Goal: Information Seeking & Learning: Learn about a topic

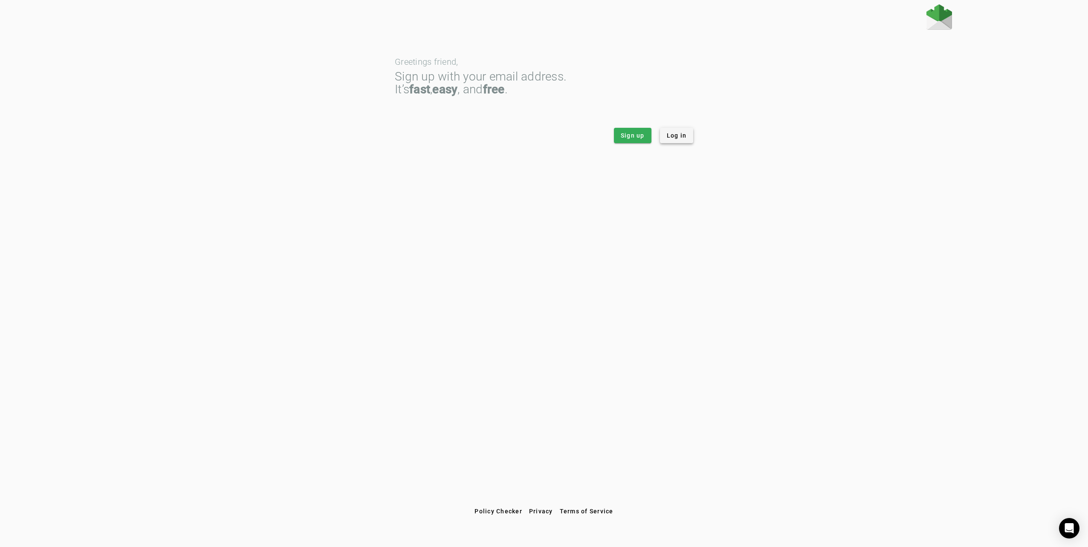
click at [671, 134] on span "Log in" at bounding box center [677, 135] width 20 height 9
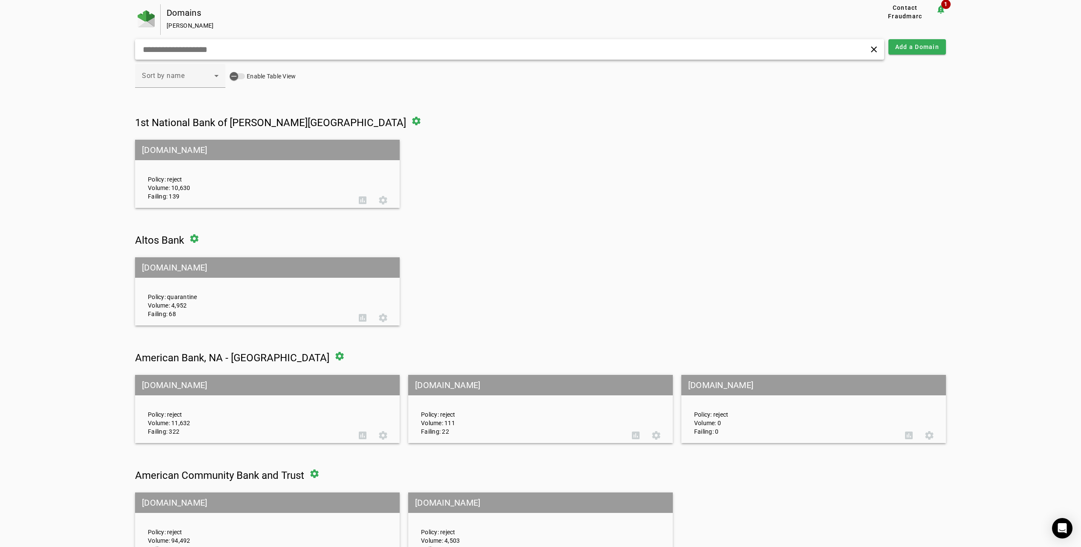
click at [233, 50] on input "text" at bounding box center [348, 49] width 412 height 10
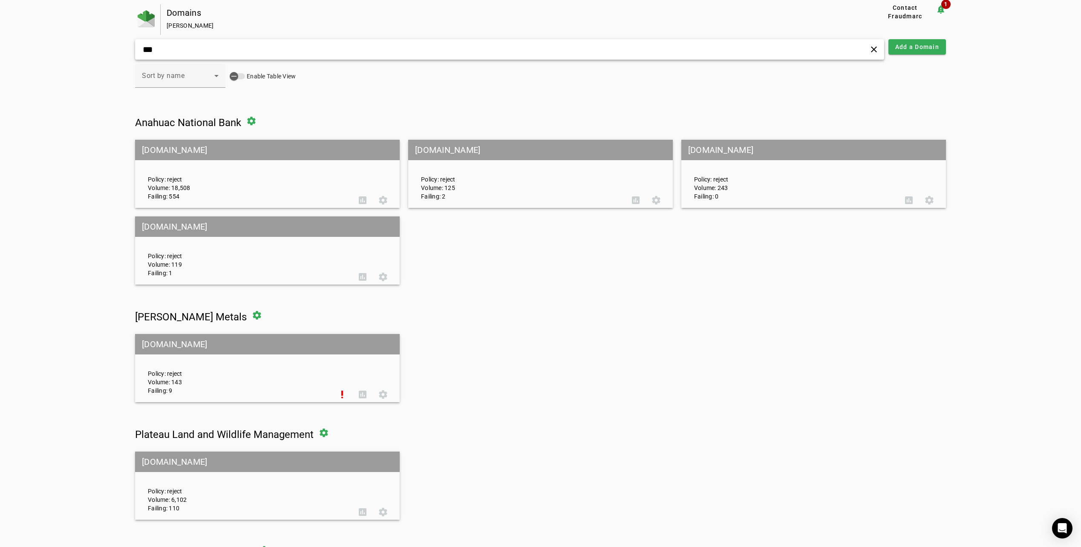
type input "***"
click at [210, 155] on mat-grid-tile-header "[DOMAIN_NAME]" at bounding box center [267, 150] width 265 height 20
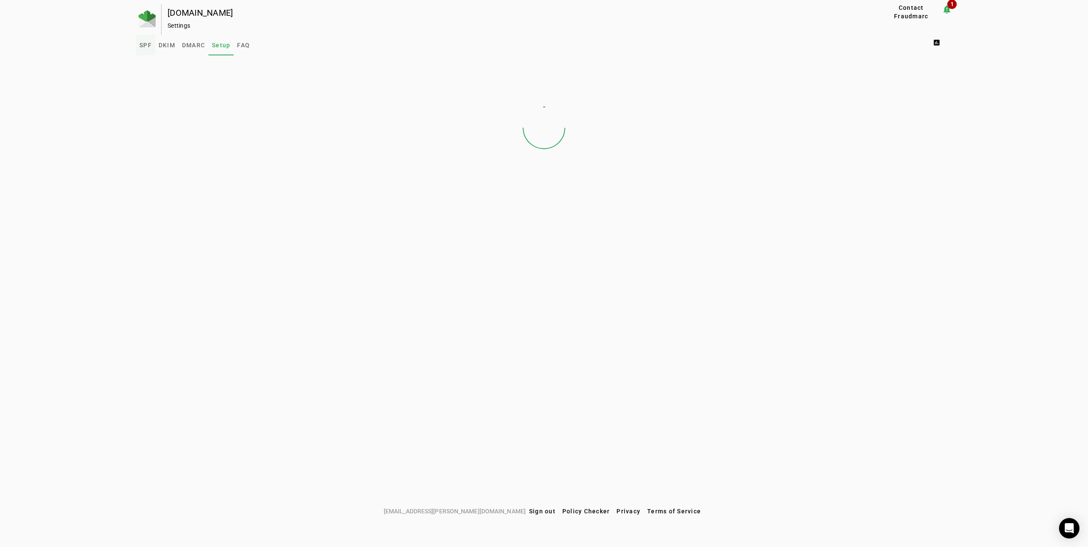
click at [148, 45] on span "SPF" at bounding box center [145, 45] width 12 height 6
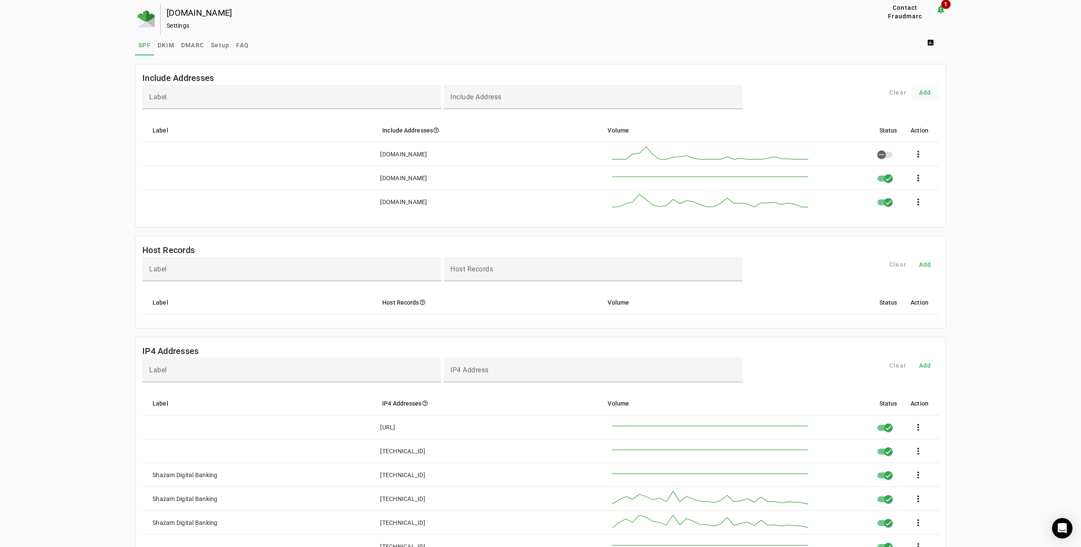
click at [924, 100] on span at bounding box center [925, 92] width 27 height 20
click at [935, 88] on span at bounding box center [925, 92] width 27 height 20
click at [251, 106] on div "Label" at bounding box center [292, 97] width 286 height 24
click at [532, 102] on input "Include Address" at bounding box center [593, 100] width 286 height 10
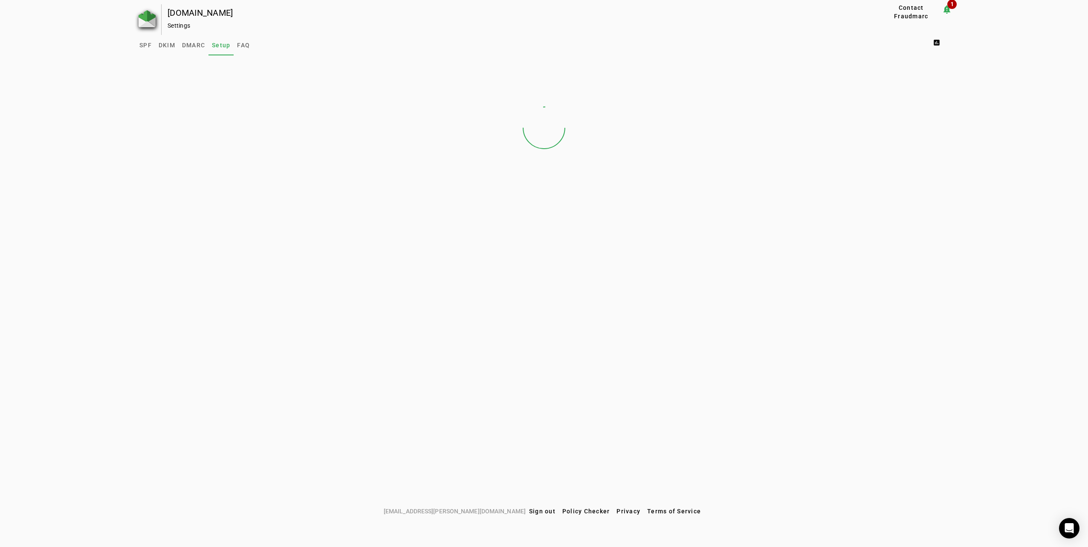
click at [149, 23] on img at bounding box center [147, 18] width 17 height 17
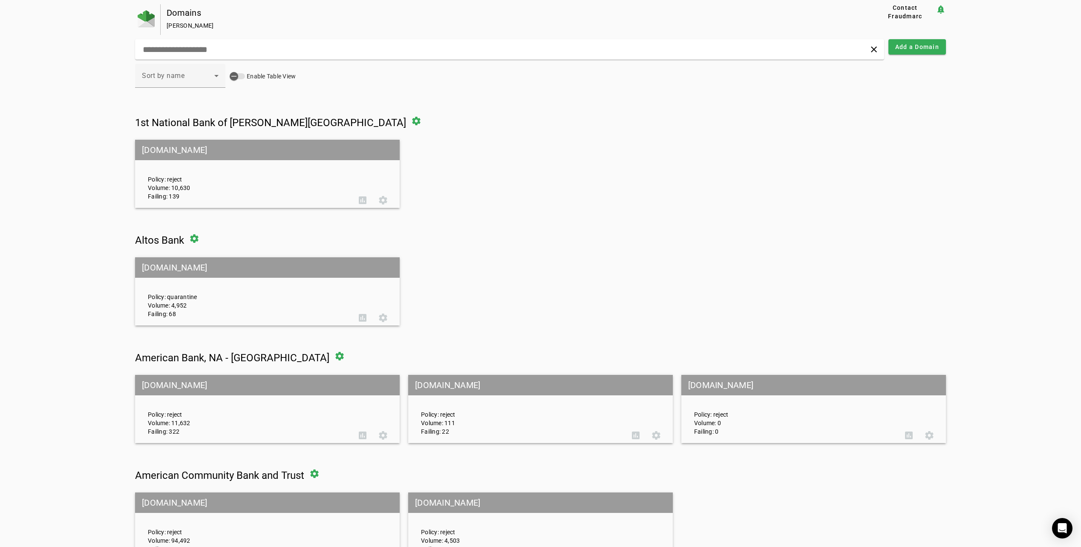
click at [198, 171] on div "Policy: reject Volume: 10,630 Failing: 139" at bounding box center [246, 173] width 211 height 53
click at [212, 154] on mat-grid-tile-header "[DOMAIN_NAME]" at bounding box center [267, 150] width 265 height 20
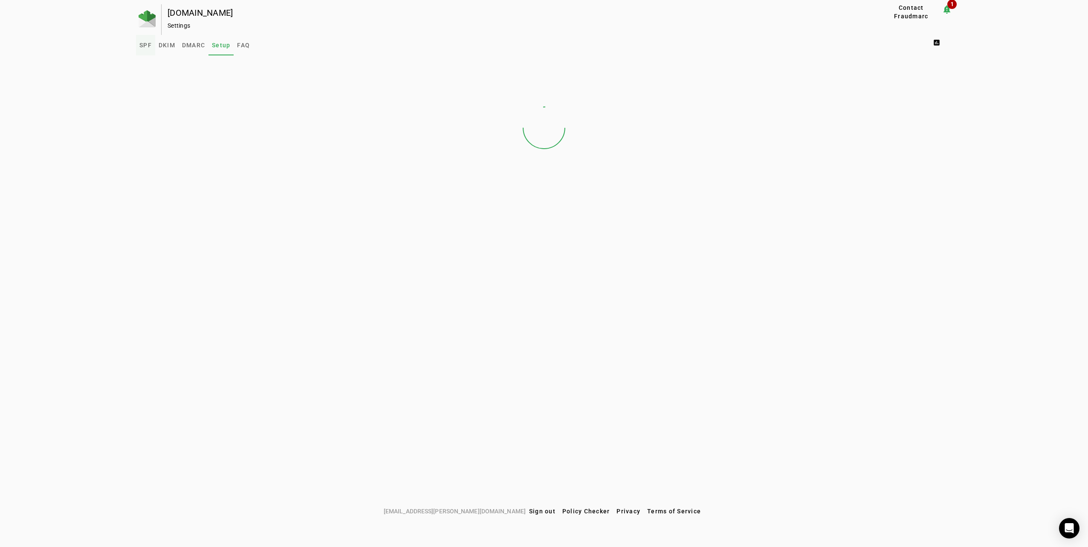
click at [153, 43] on link "SPF" at bounding box center [145, 45] width 19 height 20
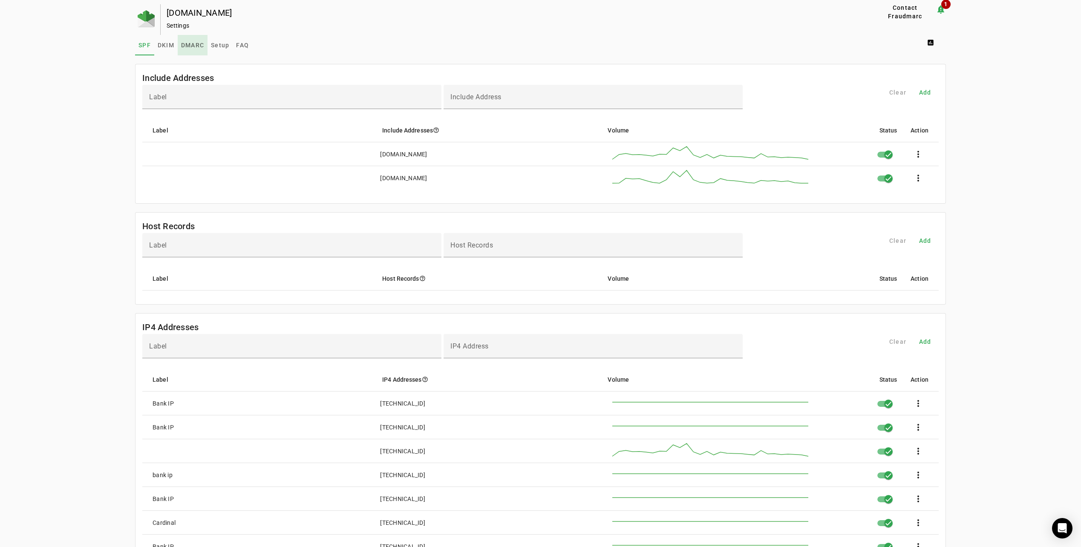
click at [197, 47] on span "DMARC" at bounding box center [192, 45] width 23 height 6
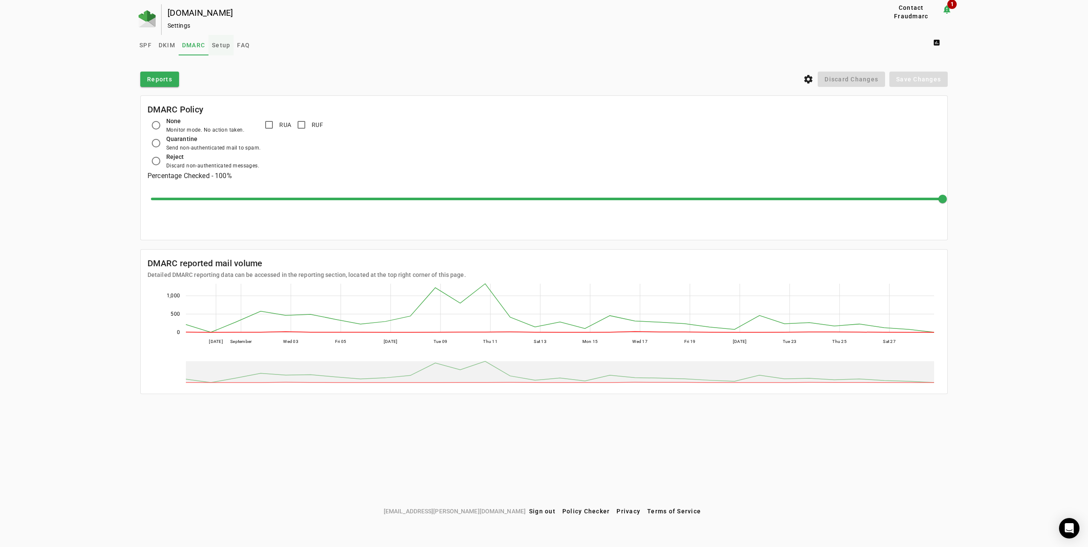
click at [224, 48] on span "Setup" at bounding box center [221, 45] width 18 height 6
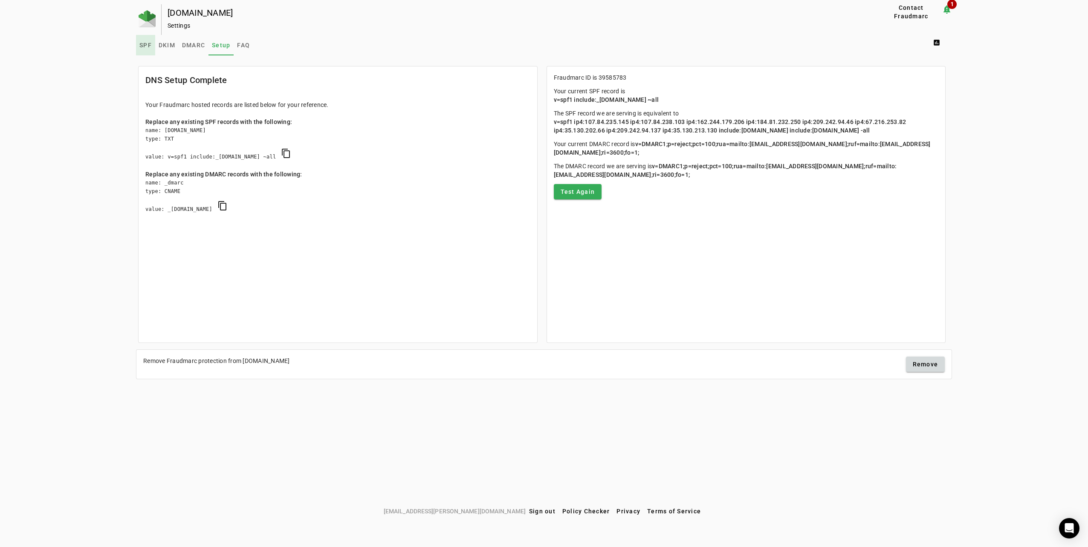
click at [148, 47] on span "SPF" at bounding box center [145, 45] width 12 height 6
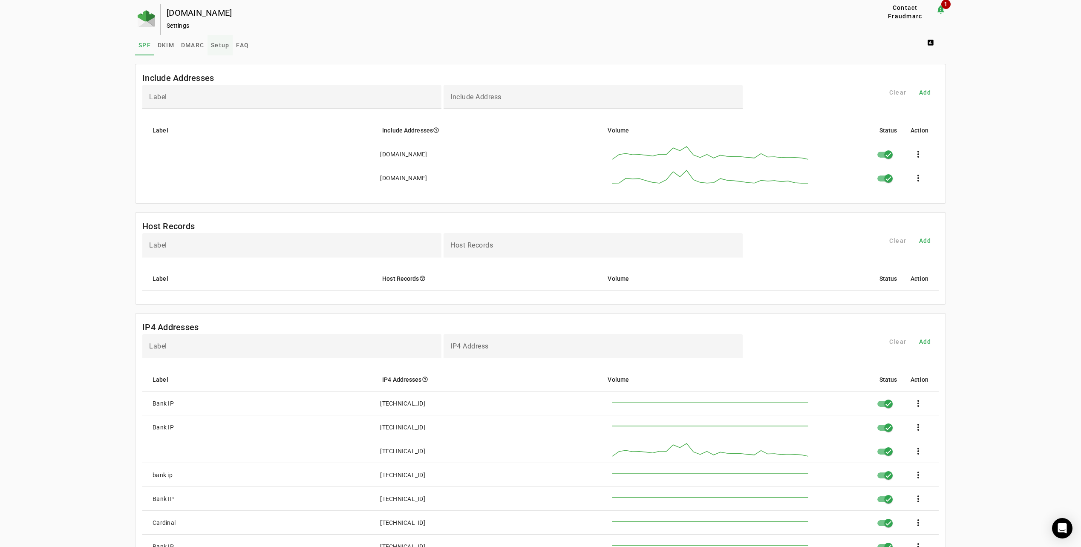
click at [211, 44] on span "Setup" at bounding box center [220, 45] width 18 height 6
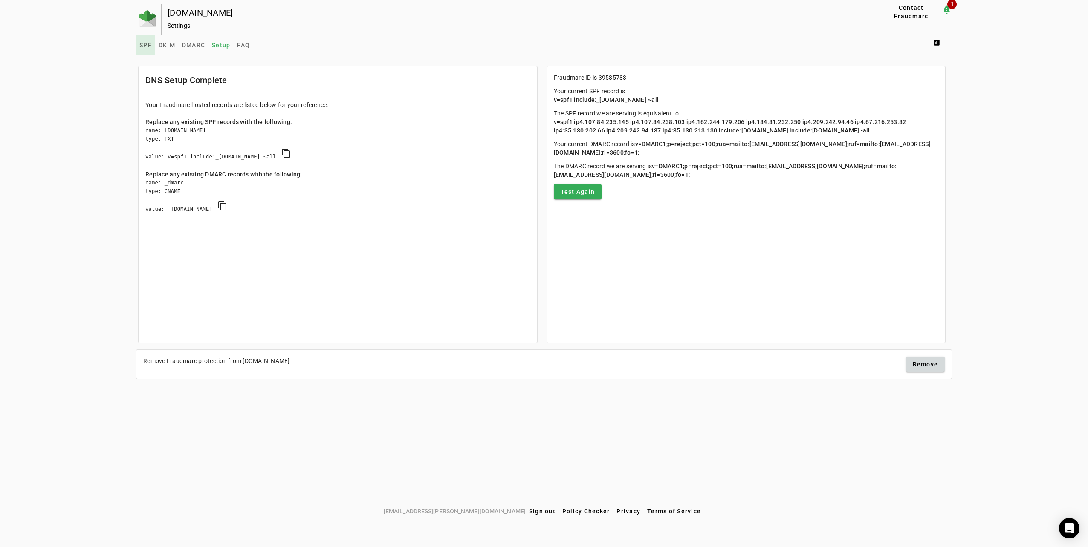
click at [137, 41] on link "SPF" at bounding box center [145, 45] width 19 height 20
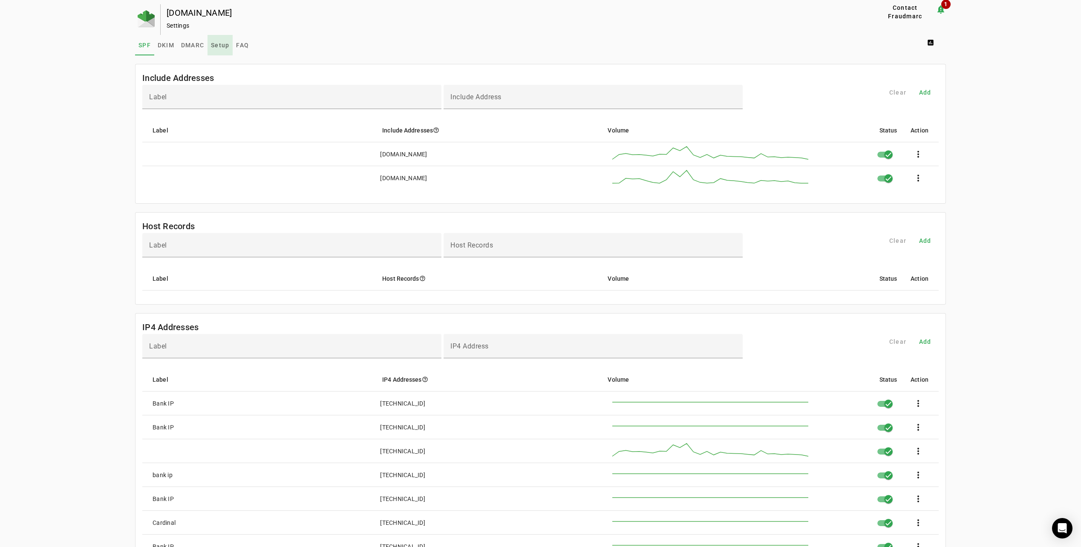
click at [217, 47] on span "Setup" at bounding box center [220, 45] width 18 height 6
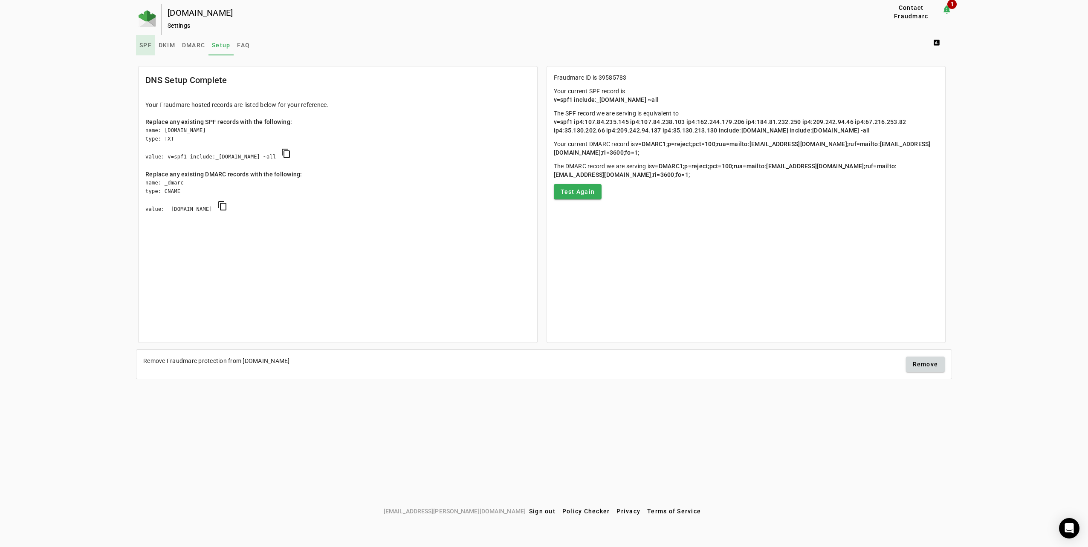
click at [139, 42] on link "SPF" at bounding box center [145, 45] width 19 height 20
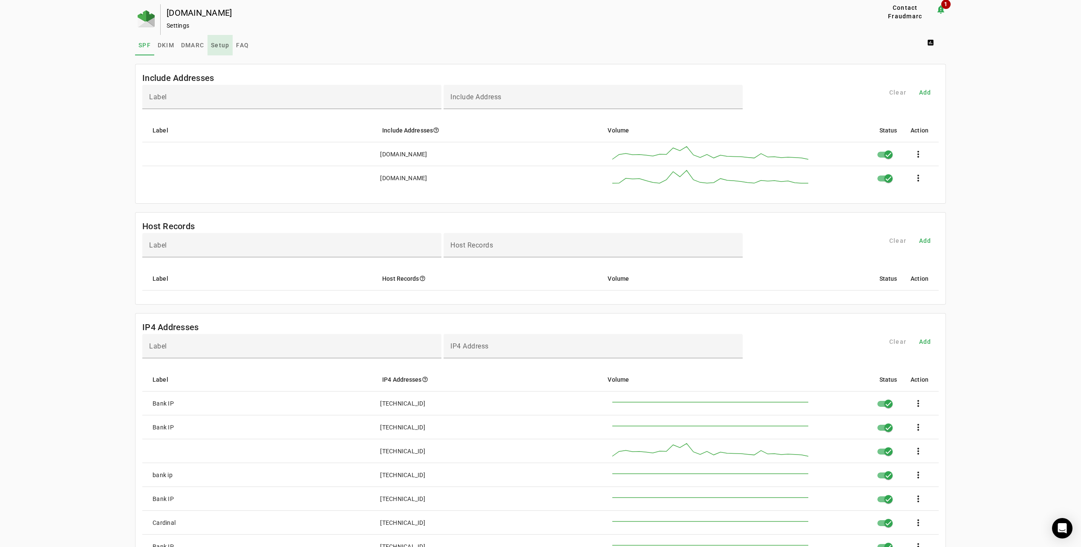
click at [225, 42] on span "Setup" at bounding box center [220, 45] width 18 height 6
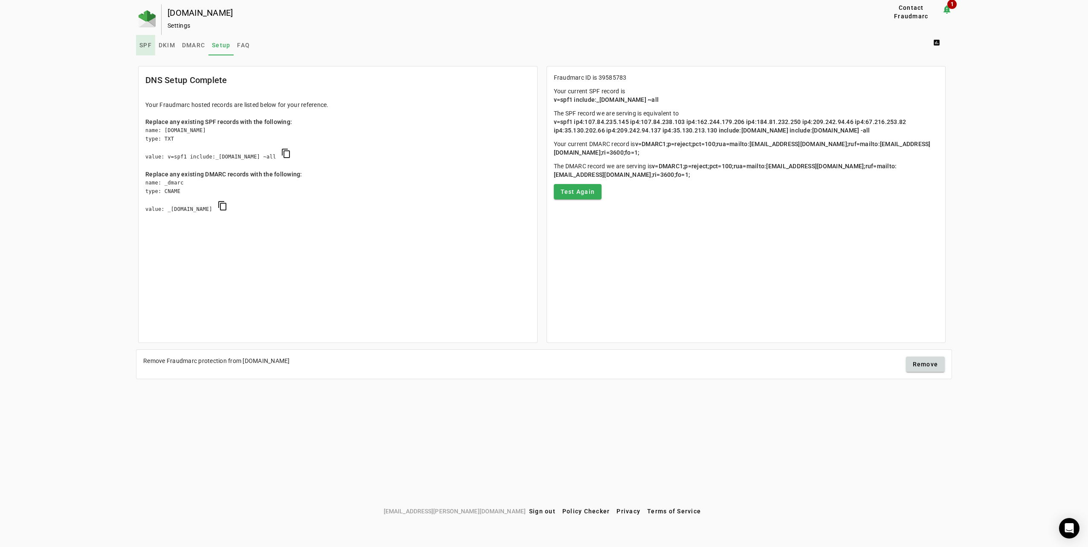
click at [140, 44] on span "SPF" at bounding box center [145, 45] width 12 height 6
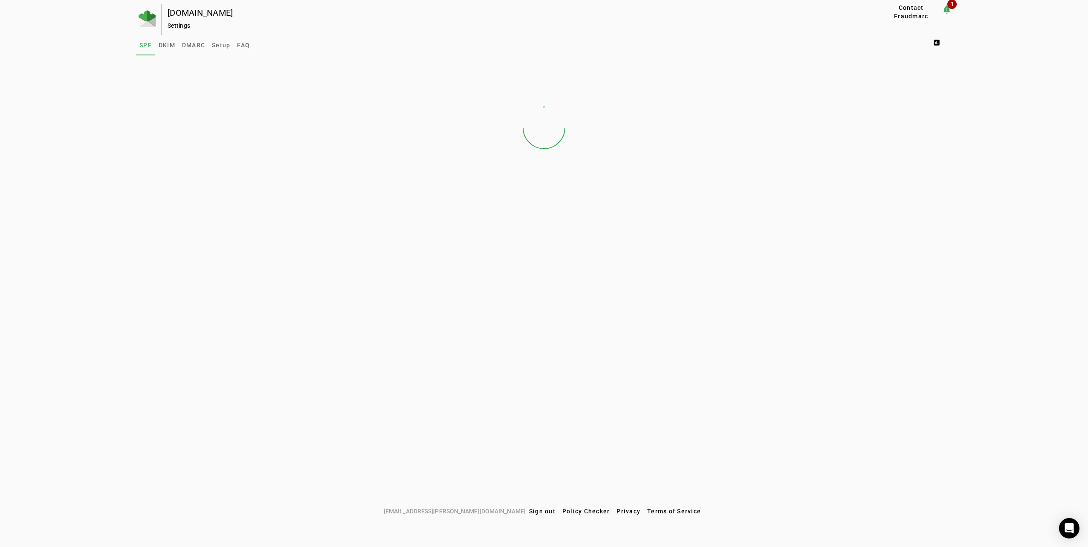
click at [145, 9] on div at bounding box center [149, 19] width 26 height 31
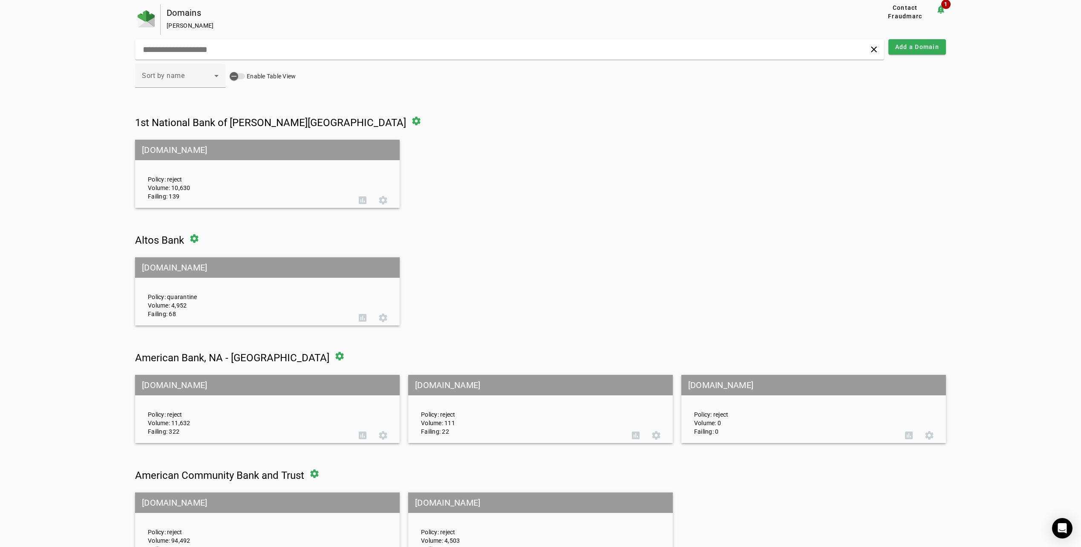
click at [183, 267] on mat-grid-tile-header "[DOMAIN_NAME]" at bounding box center [267, 267] width 265 height 20
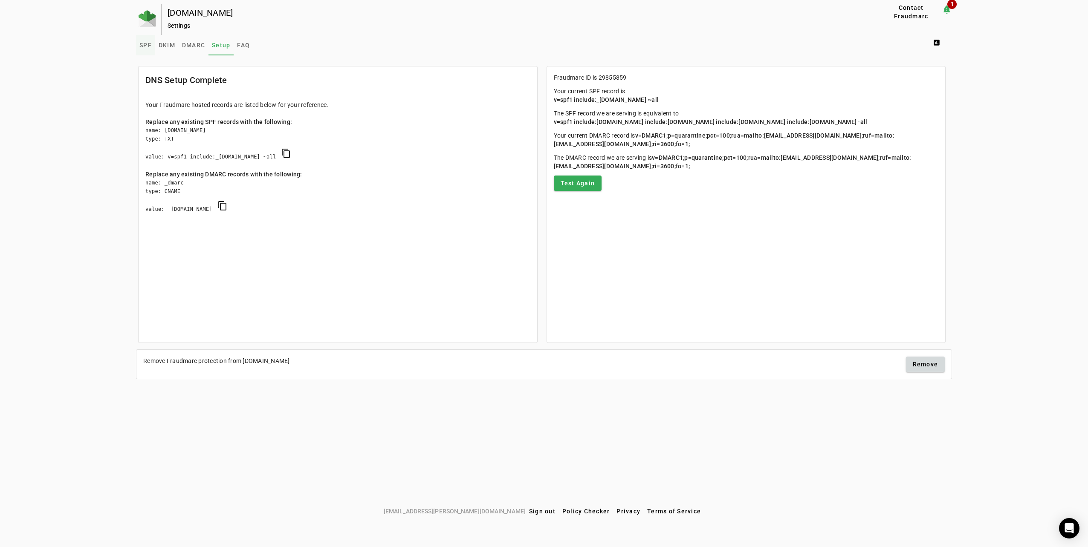
click at [146, 43] on span "SPF" at bounding box center [145, 45] width 12 height 6
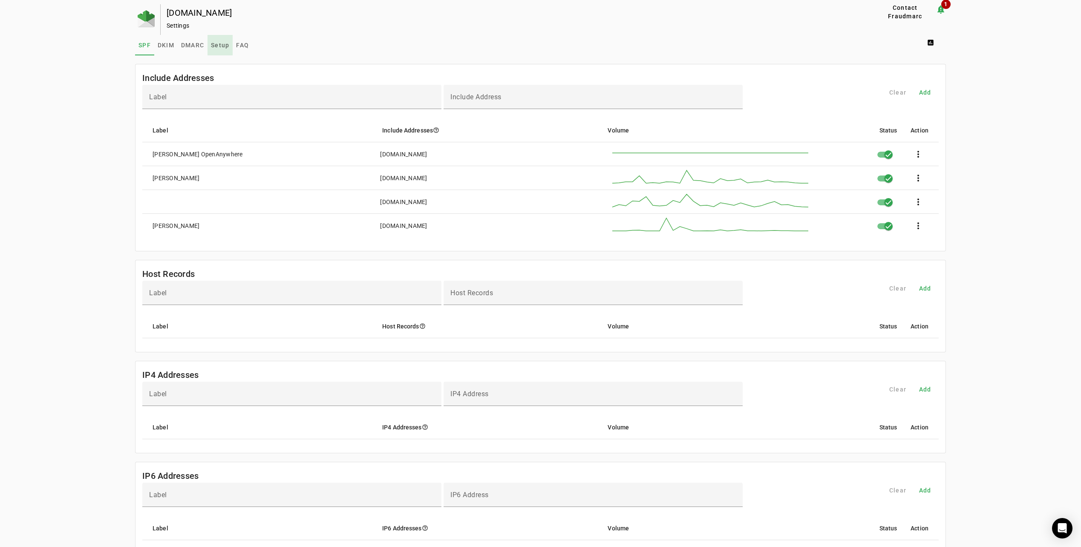
click at [218, 48] on span "Setup" at bounding box center [220, 45] width 18 height 6
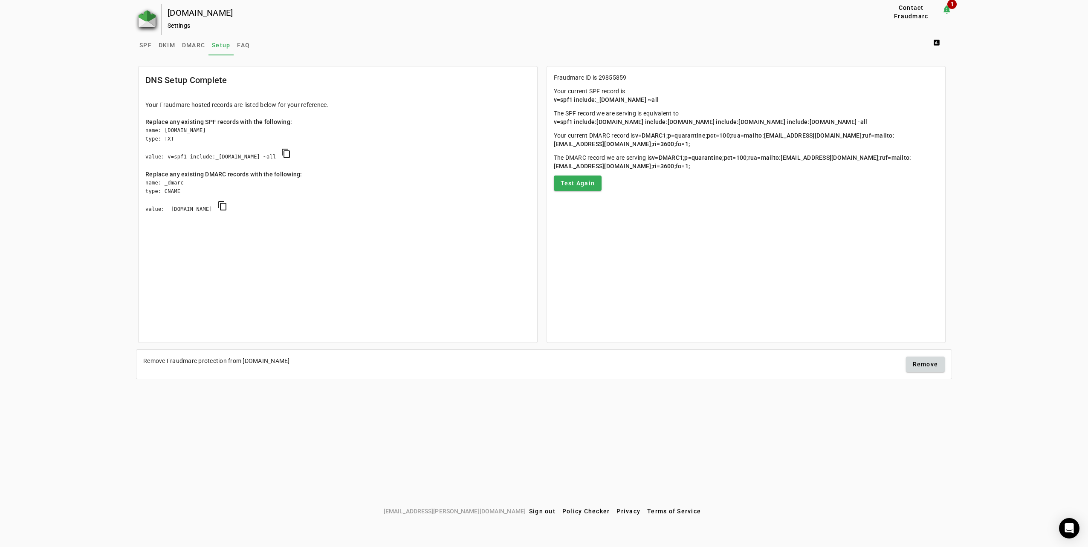
click at [151, 25] on img at bounding box center [147, 18] width 17 height 17
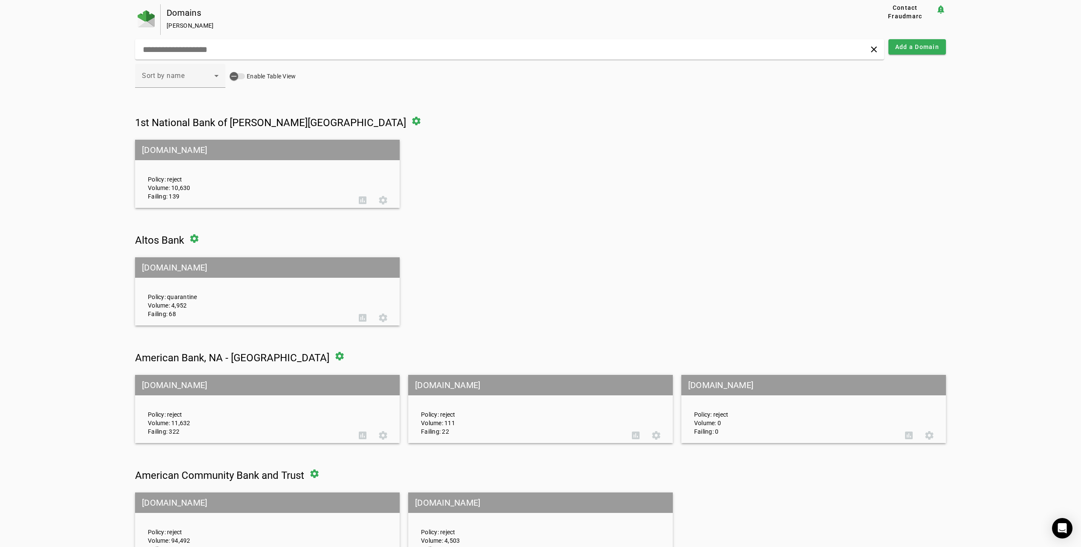
click at [199, 36] on div "Domains [PERSON_NAME] Contact Fraudmarc notification_important clear Add a Doma…" at bounding box center [540, 360] width 811 height 713
click at [199, 49] on input "text" at bounding box center [348, 49] width 412 height 10
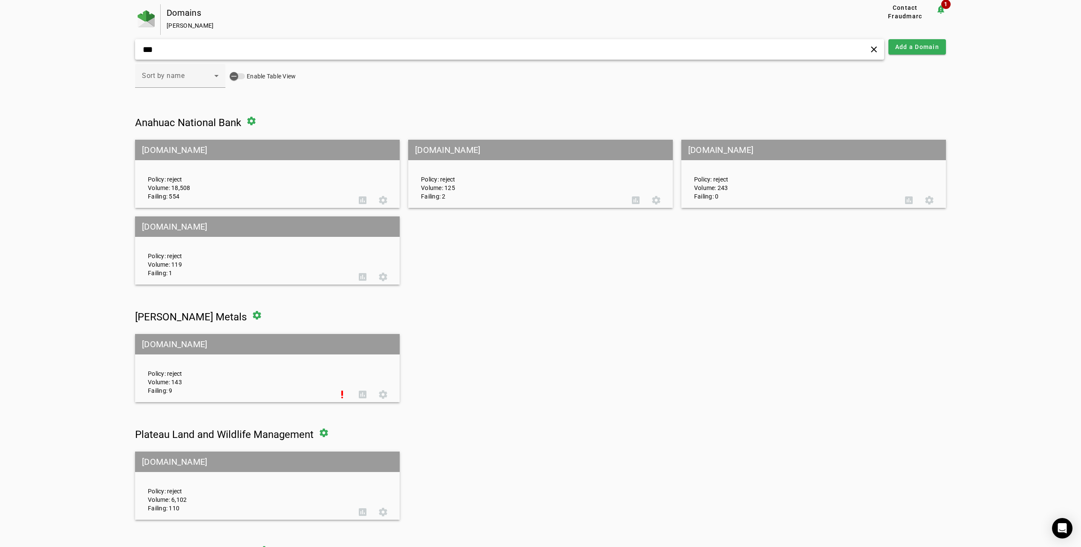
type input "***"
click at [232, 144] on mat-grid-tile-header "[DOMAIN_NAME]" at bounding box center [267, 150] width 265 height 20
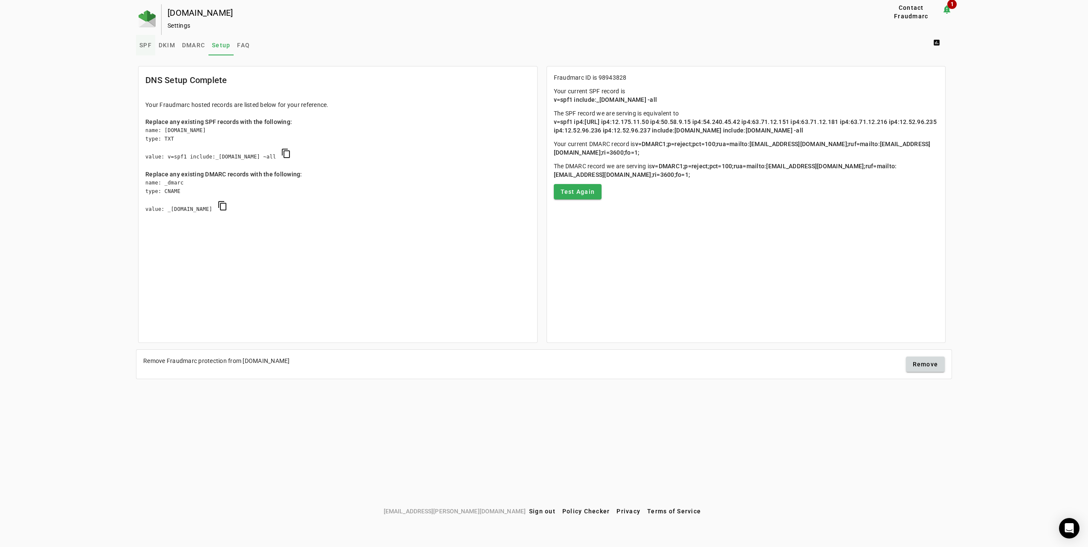
click at [150, 45] on span "SPF" at bounding box center [145, 45] width 12 height 6
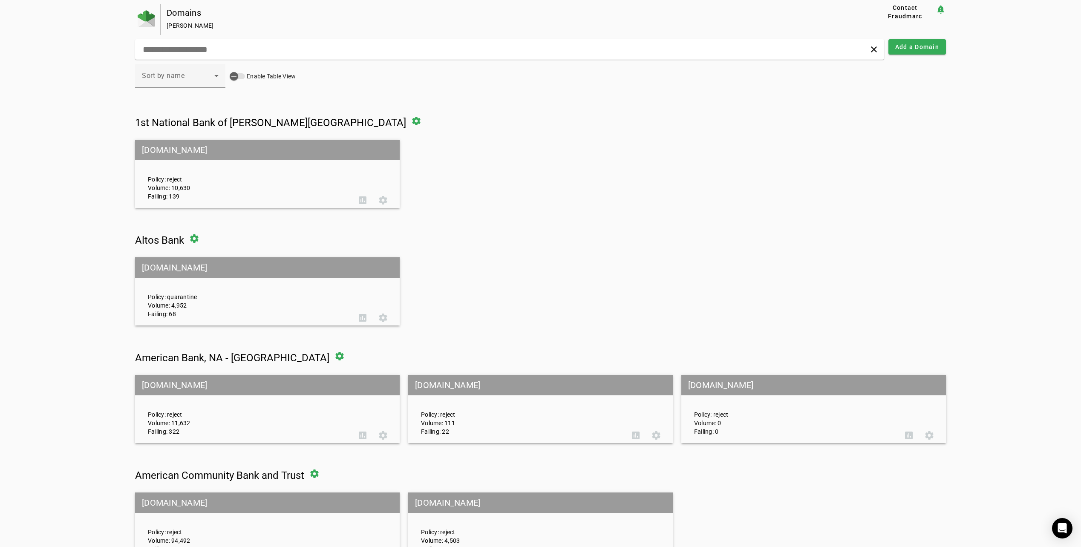
click at [226, 40] on div "clear" at bounding box center [509, 49] width 749 height 20
click at [204, 37] on div "Domains [PERSON_NAME] Contact Fraudmarc notification_important 1 clear Add a Do…" at bounding box center [540, 360] width 811 height 713
click at [194, 42] on div "clear" at bounding box center [509, 49] width 749 height 20
click at [194, 49] on input "text" at bounding box center [348, 49] width 412 height 10
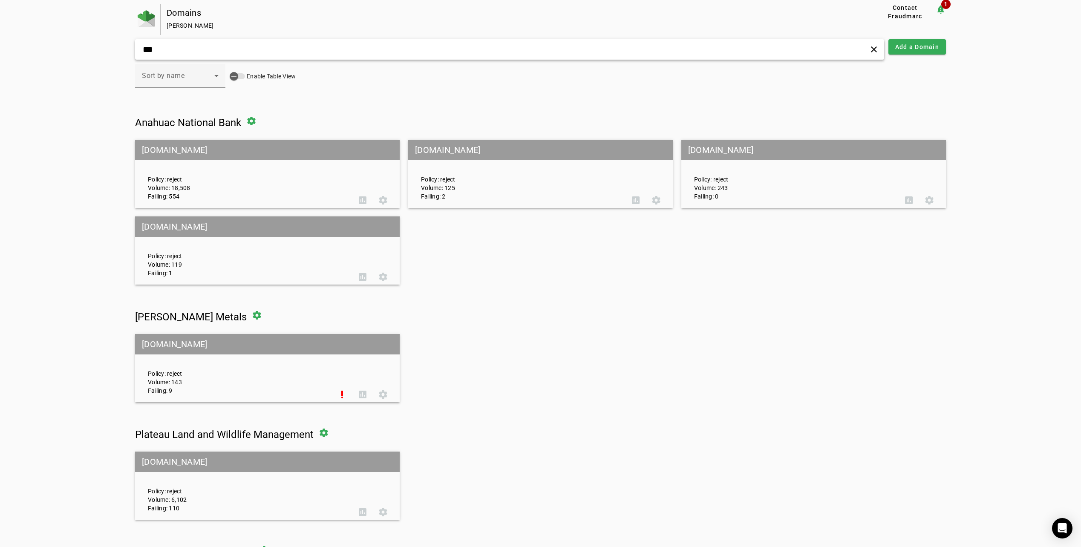
type input "***"
